Goal: Task Accomplishment & Management: Use online tool/utility

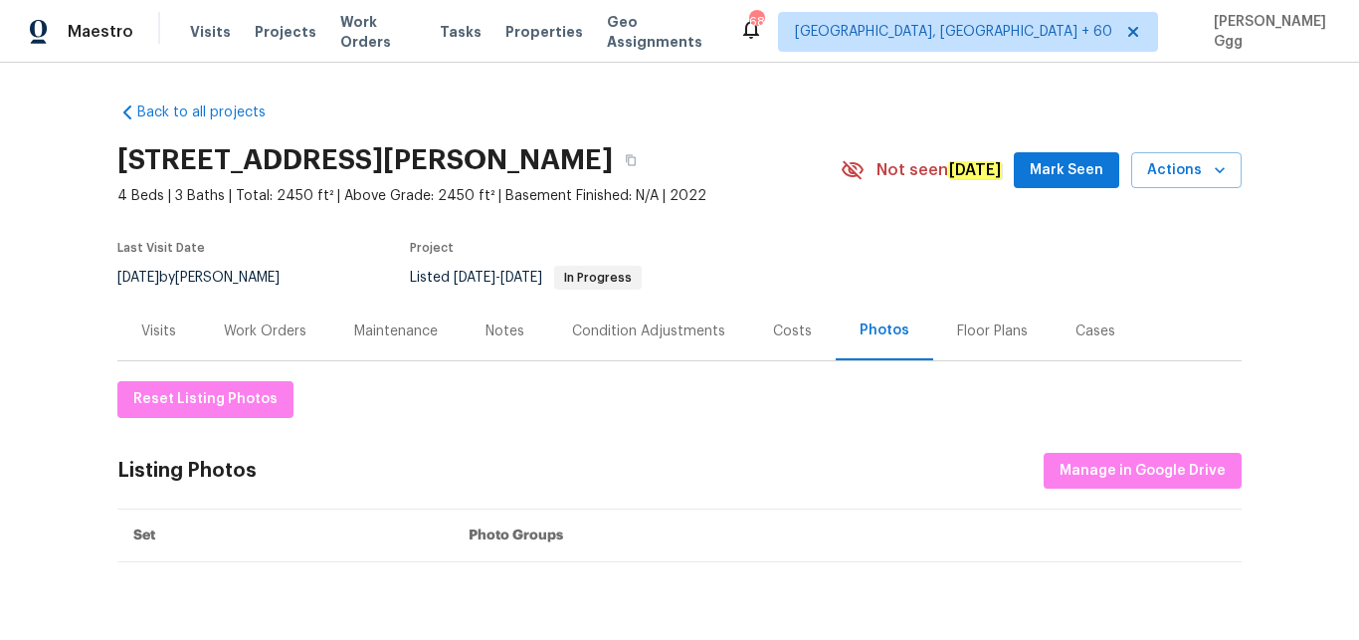
click at [209, 11] on div "Maestro Visits Projects Work Orders Tasks Properties Geo Assignments 681 [GEOGR…" at bounding box center [679, 31] width 1359 height 63
click at [208, 23] on span "Visits" at bounding box center [210, 32] width 41 height 20
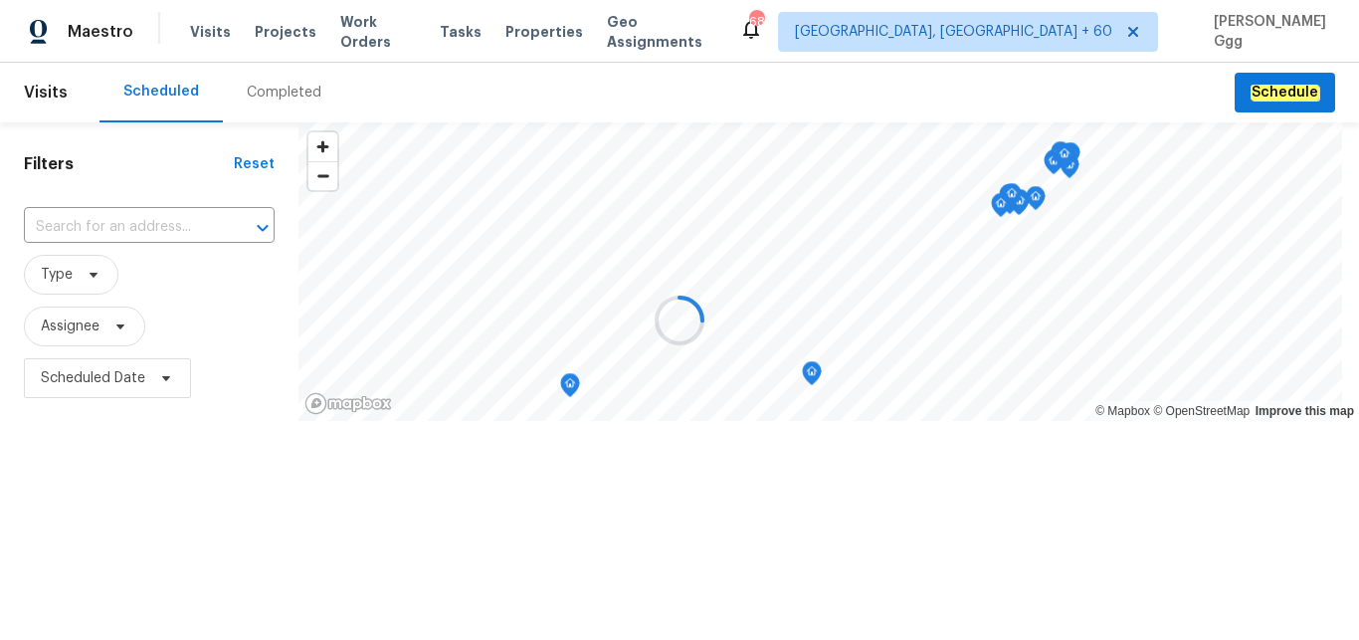
click at [264, 91] on div at bounding box center [679, 320] width 1359 height 640
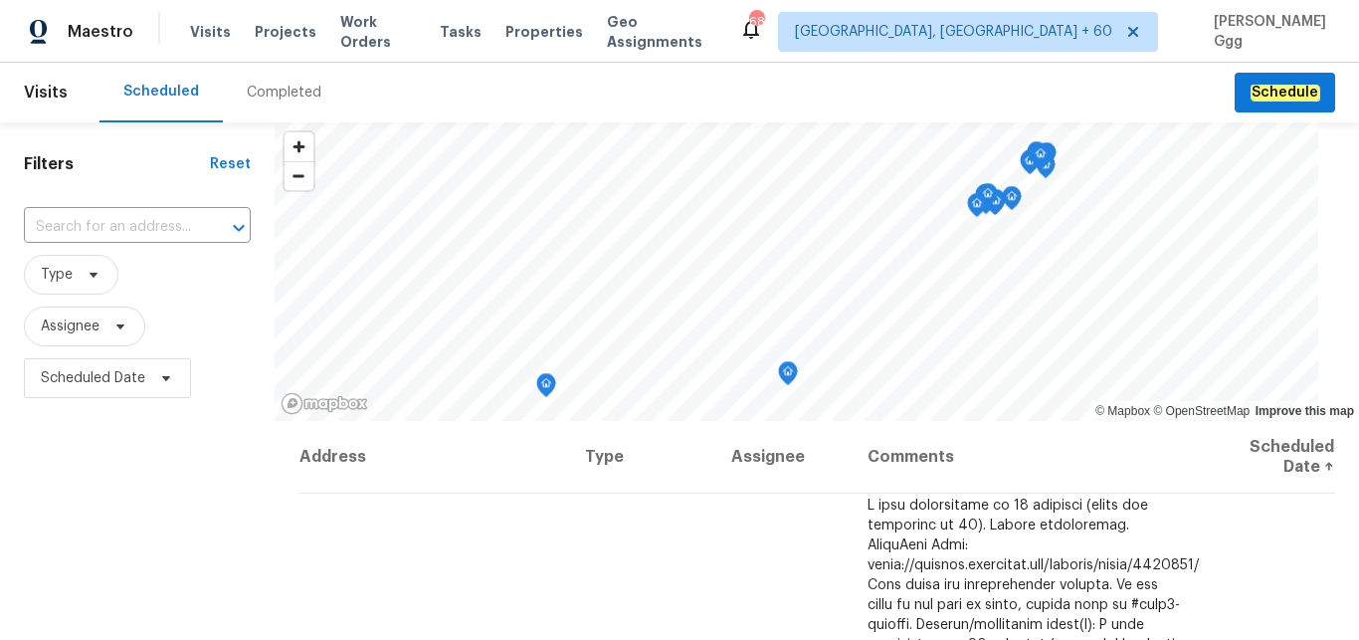
click at [264, 91] on div "Completed" at bounding box center [284, 93] width 75 height 20
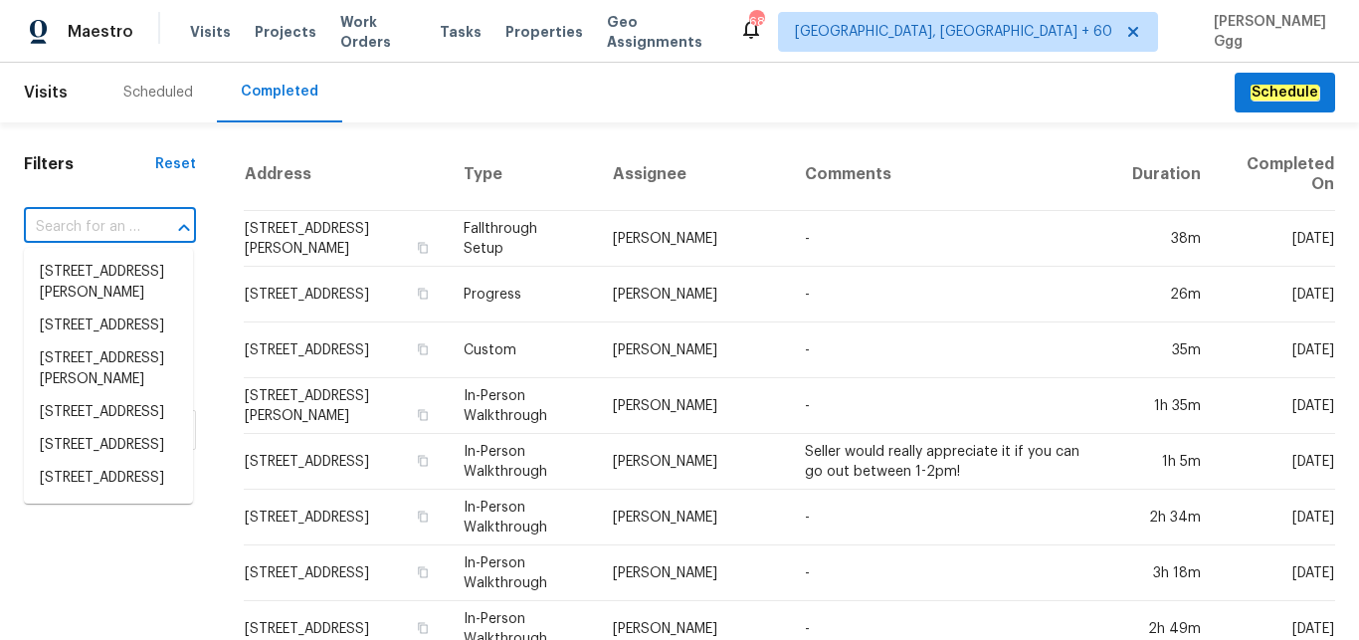
paste input "[STREET_ADDRESS]"
type input "[STREET_ADDRESS]"
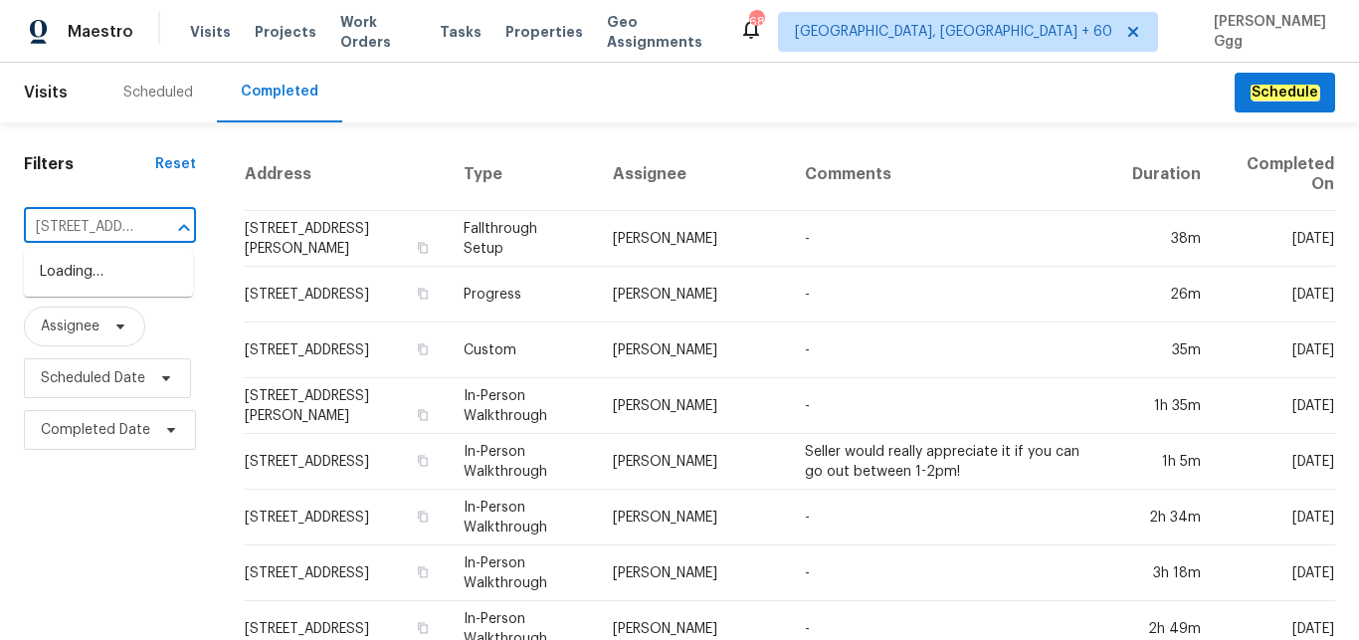
scroll to position [0, 180]
click at [99, 289] on li "[STREET_ADDRESS]" at bounding box center [108, 272] width 169 height 33
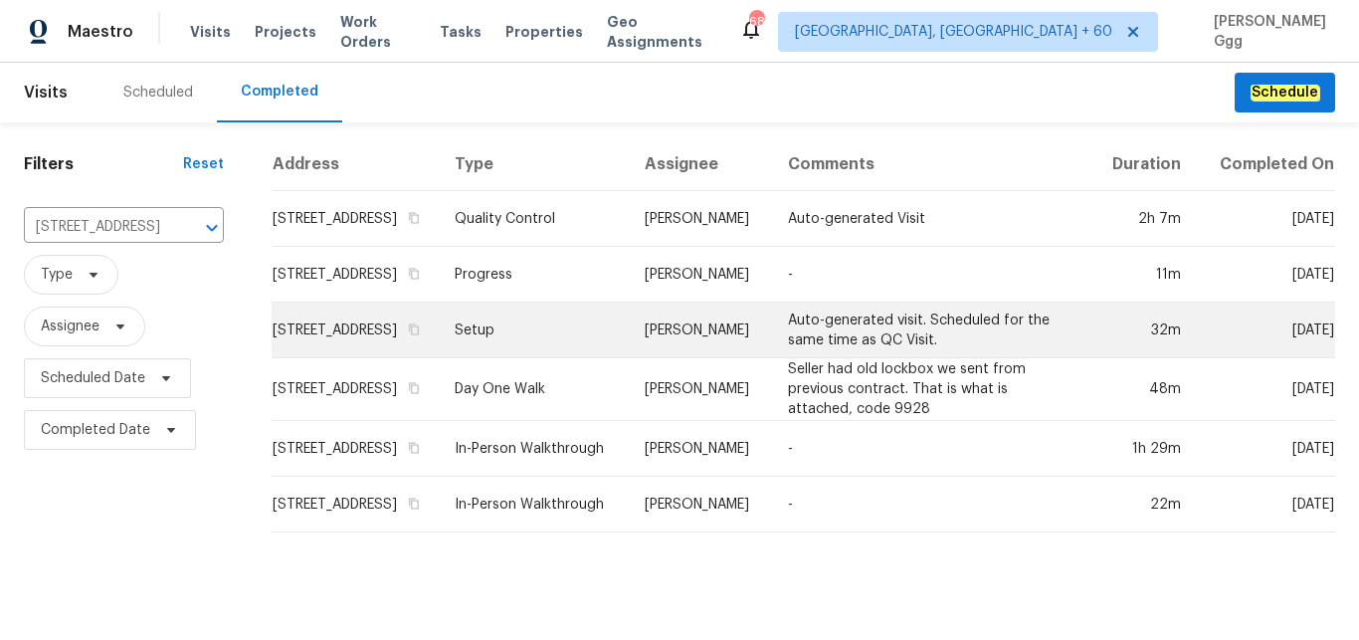
click at [554, 338] on td "Setup" at bounding box center [534, 330] width 190 height 56
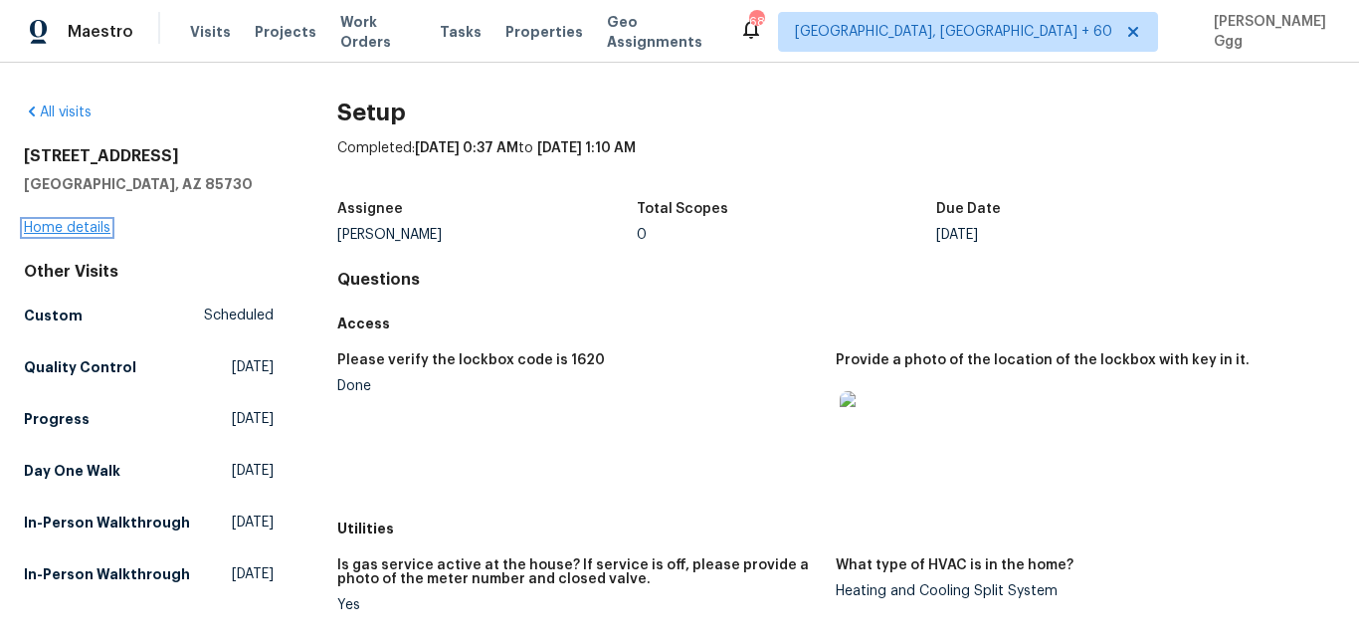
click at [49, 225] on link "Home details" at bounding box center [67, 228] width 87 height 14
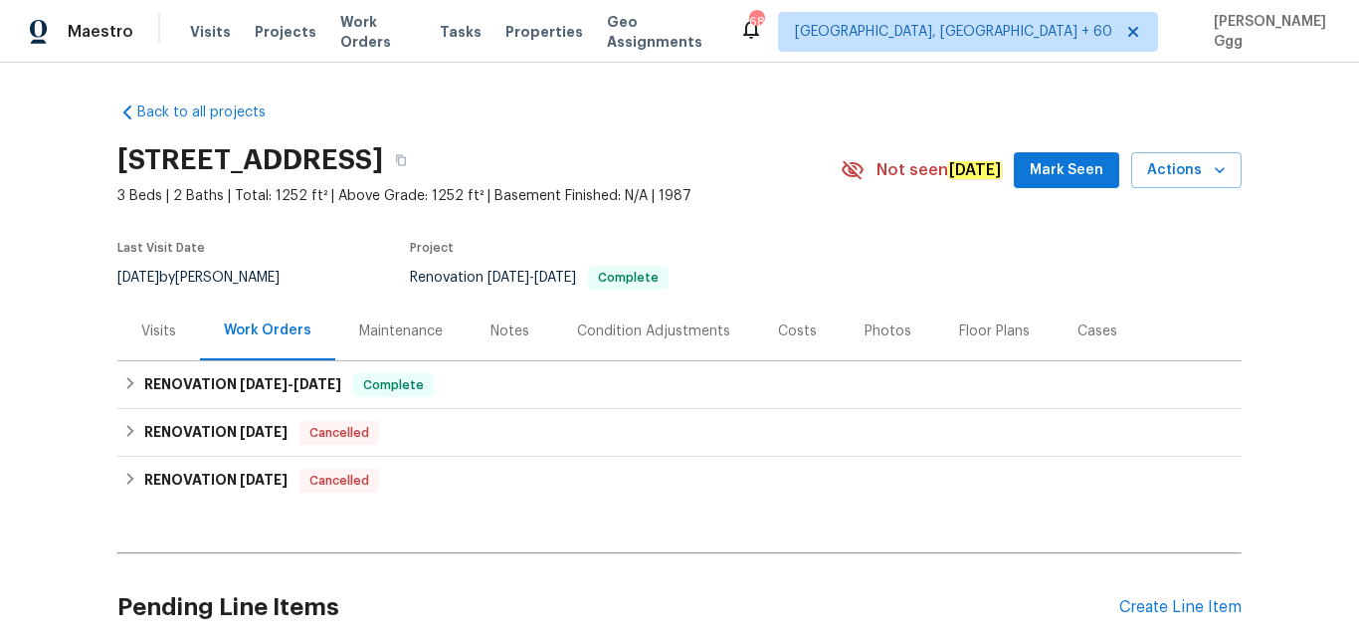
click at [878, 332] on div "Photos" at bounding box center [888, 331] width 47 height 20
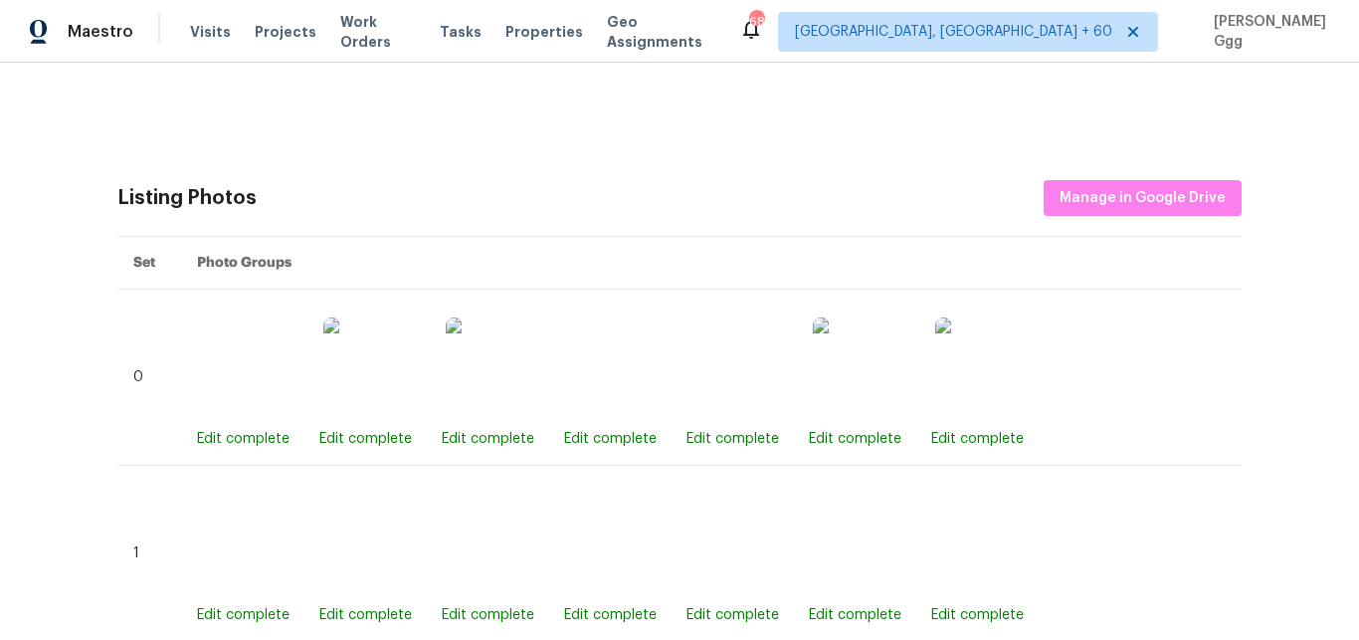
scroll to position [585, 0]
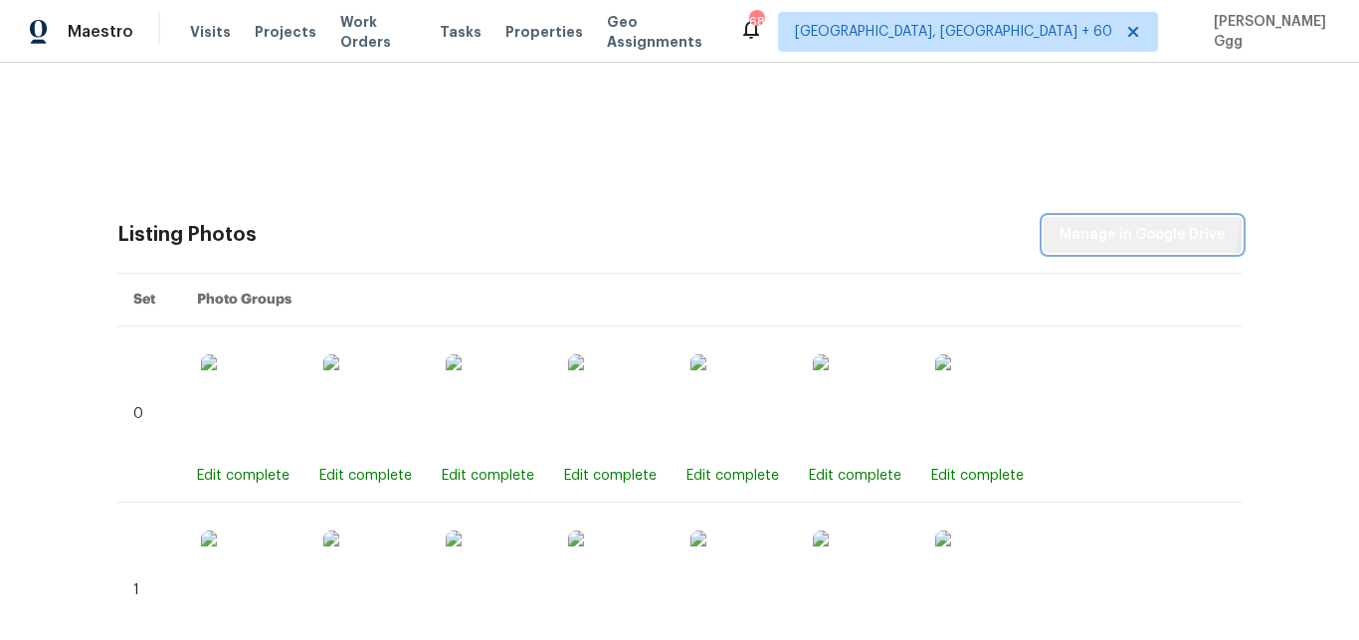
click at [1124, 223] on span "Manage in Google Drive" at bounding box center [1143, 235] width 166 height 25
